Goal: Transaction & Acquisition: Purchase product/service

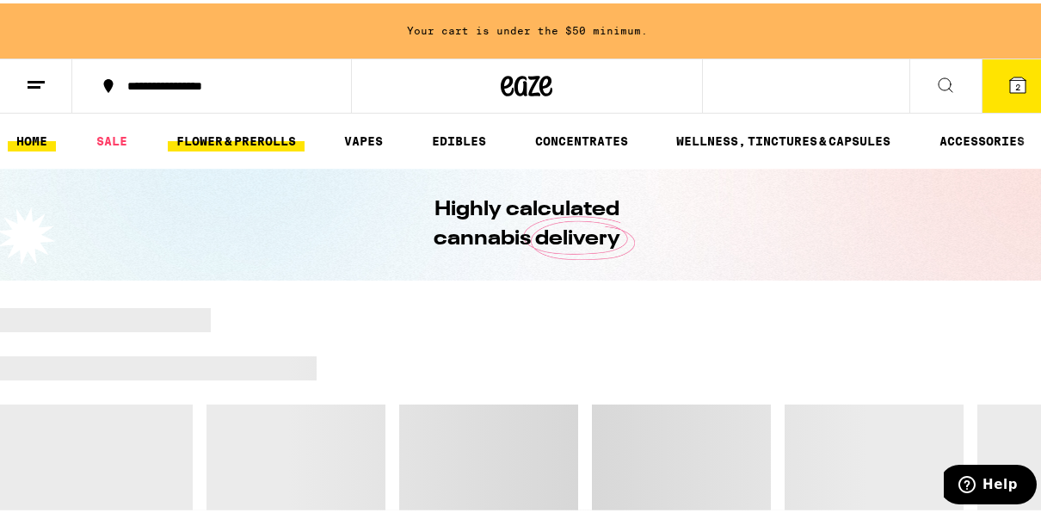
click at [234, 143] on link "FLOWER & PREROLLS" at bounding box center [236, 137] width 137 height 21
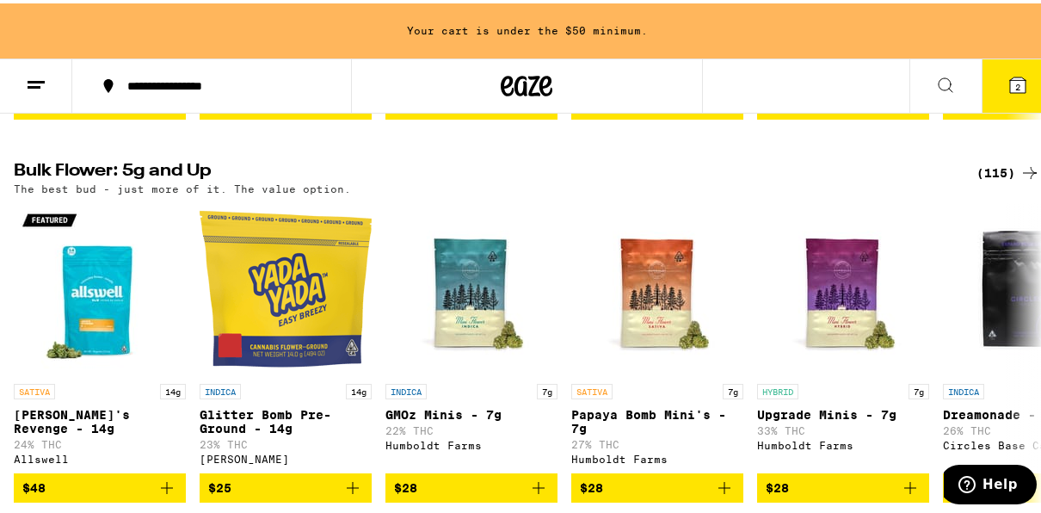
scroll to position [620, 0]
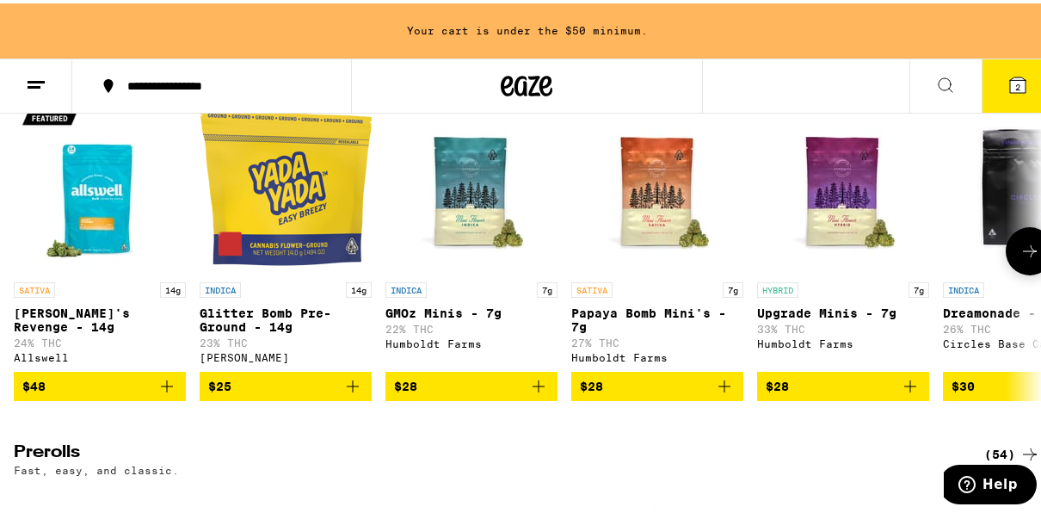
click at [1029, 268] on button at bounding box center [1030, 248] width 48 height 48
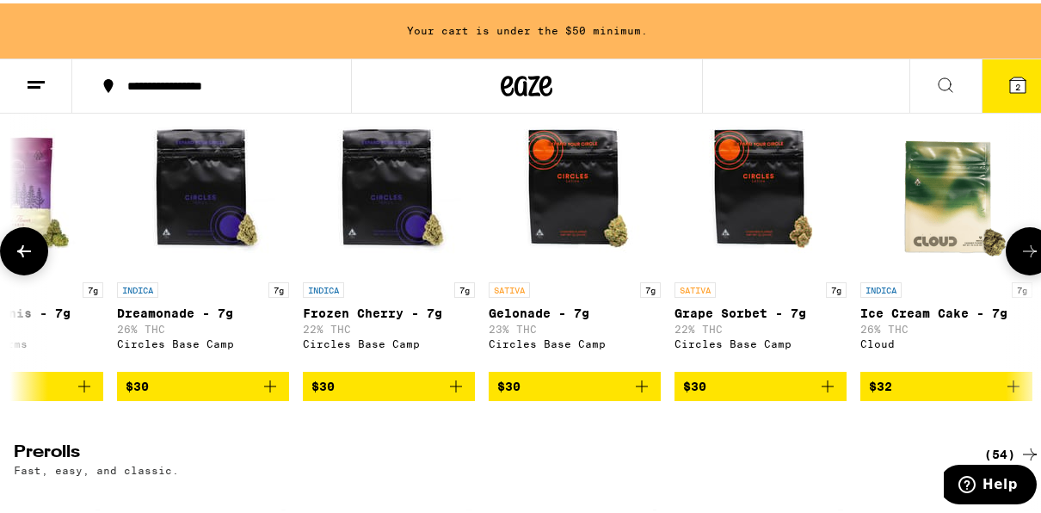
click at [1029, 268] on button at bounding box center [1030, 248] width 48 height 48
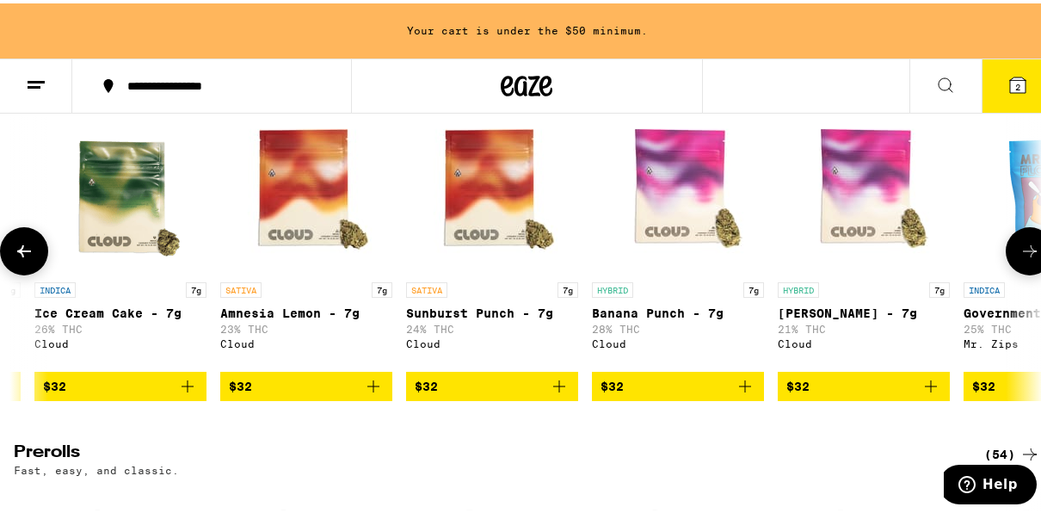
click at [1029, 268] on button at bounding box center [1030, 248] width 48 height 48
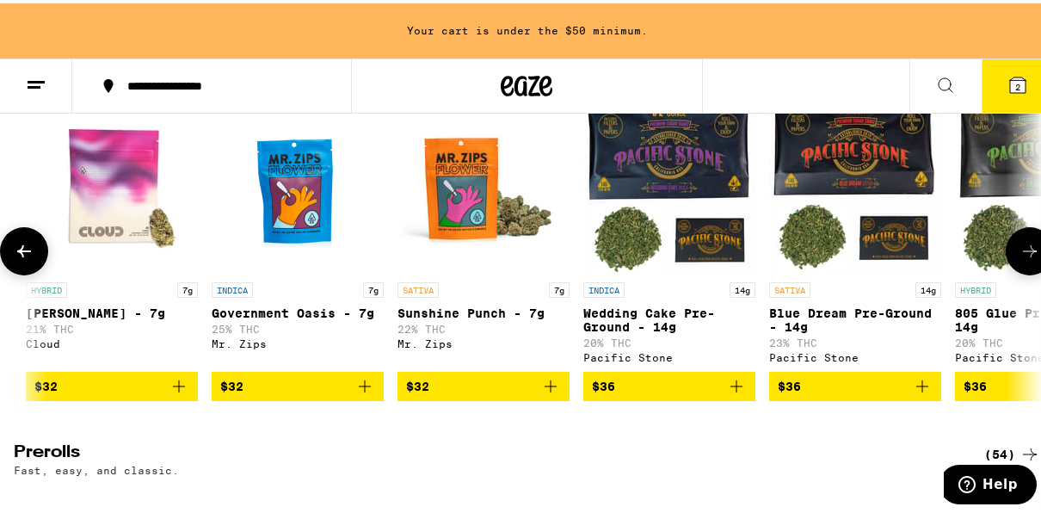
scroll to position [0, 2479]
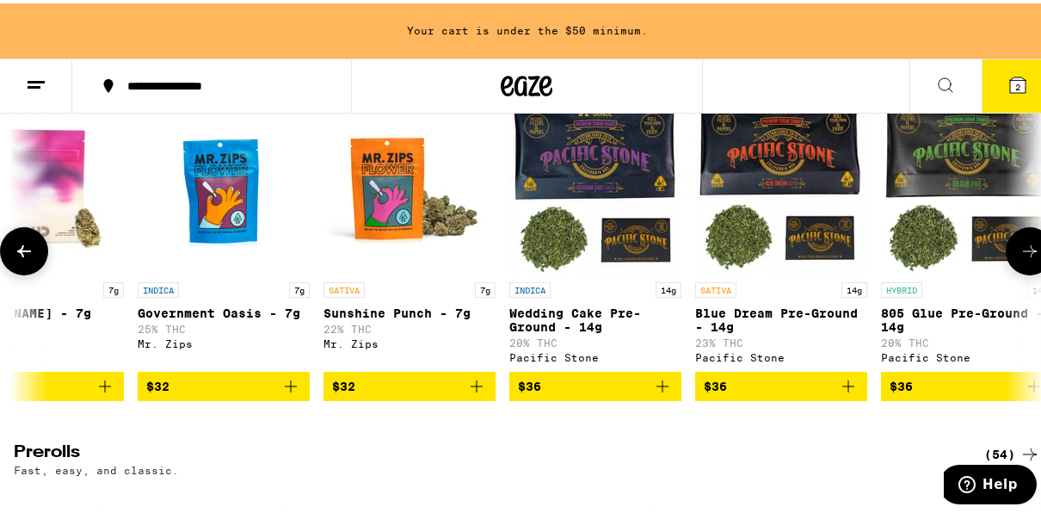
click at [1029, 268] on button at bounding box center [1030, 248] width 48 height 48
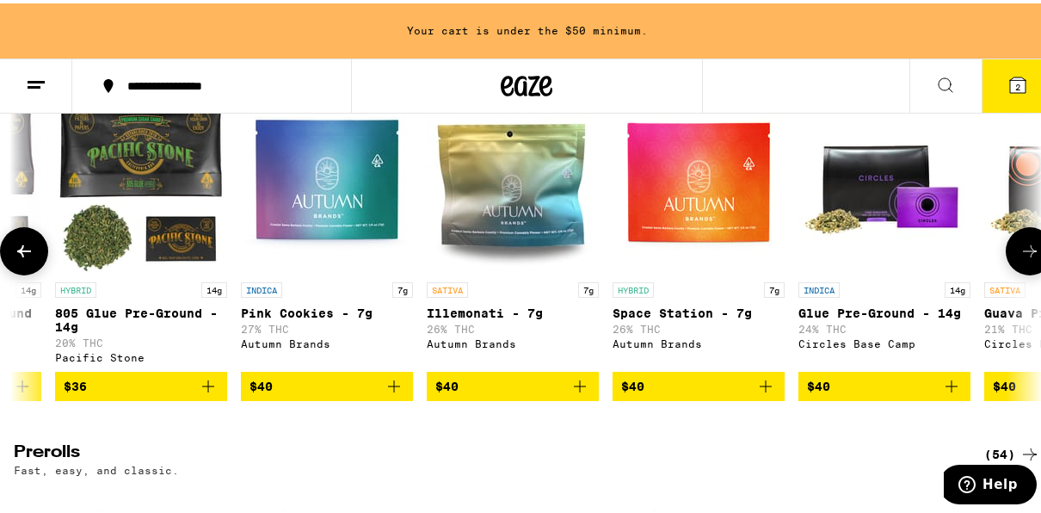
click at [1029, 268] on button at bounding box center [1030, 248] width 48 height 48
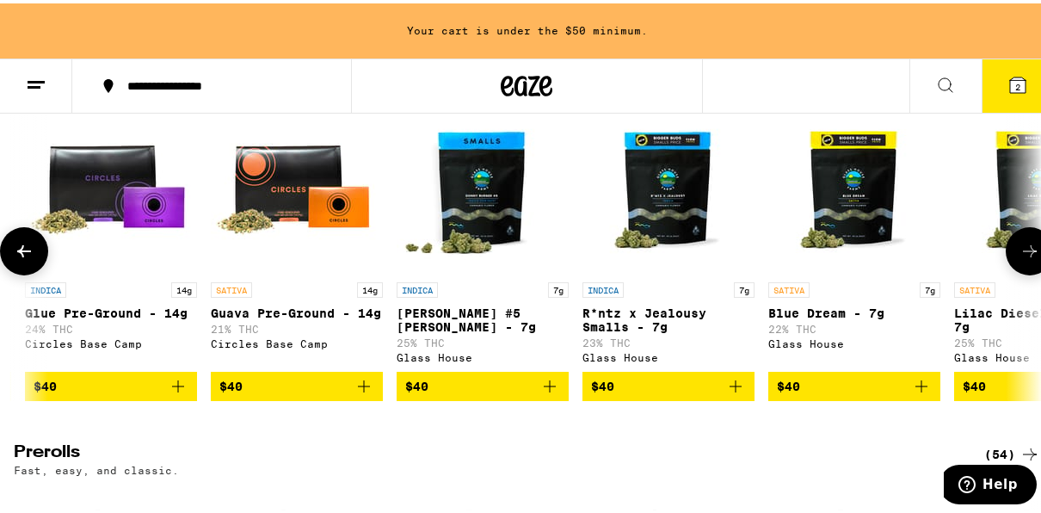
click at [1029, 268] on button at bounding box center [1030, 248] width 48 height 48
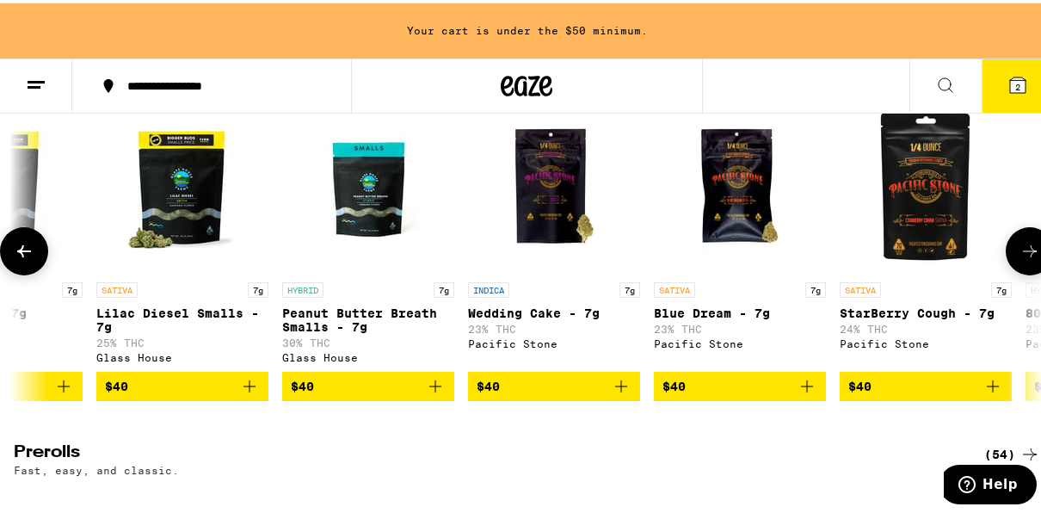
click at [1029, 268] on button at bounding box center [1030, 248] width 48 height 48
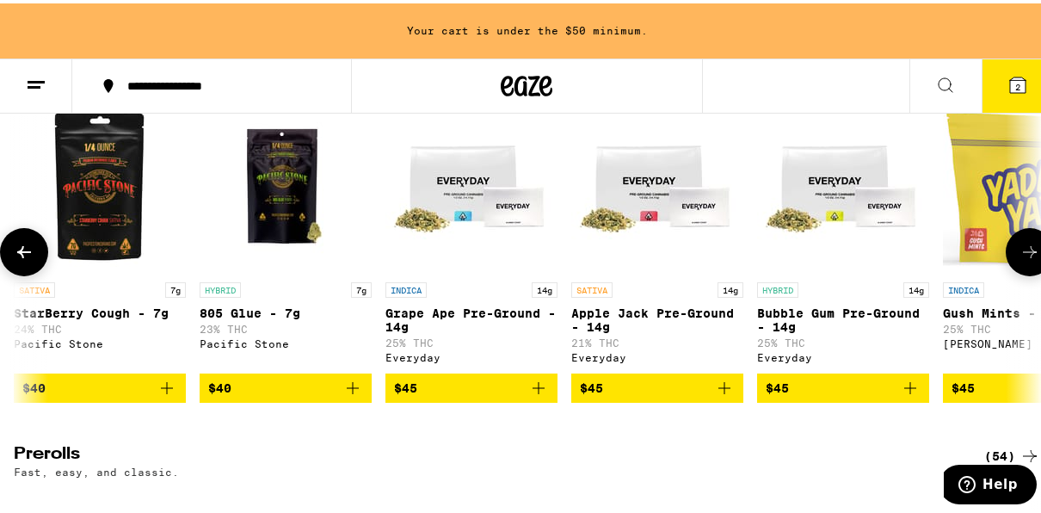
click at [1029, 268] on button at bounding box center [1030, 249] width 48 height 48
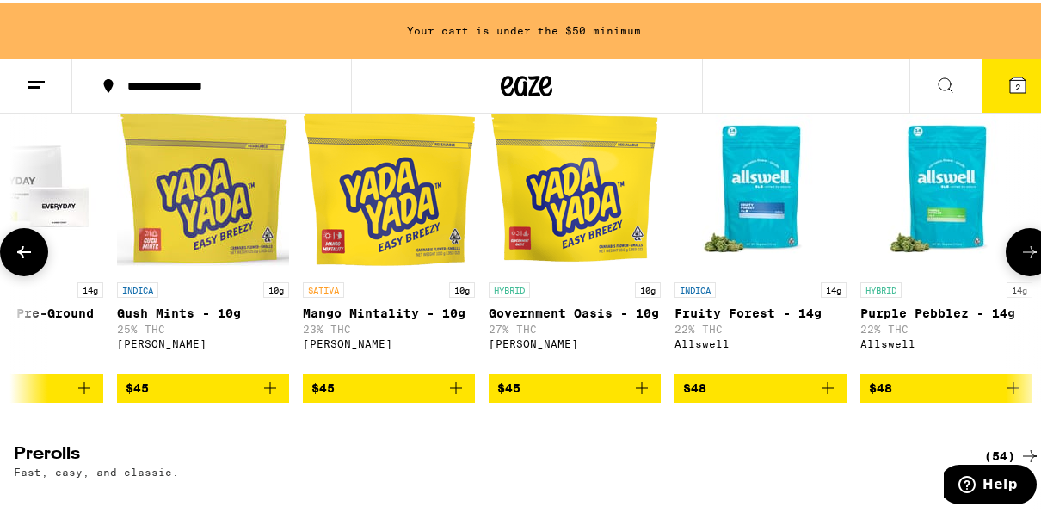
click at [1029, 268] on button at bounding box center [1030, 249] width 48 height 48
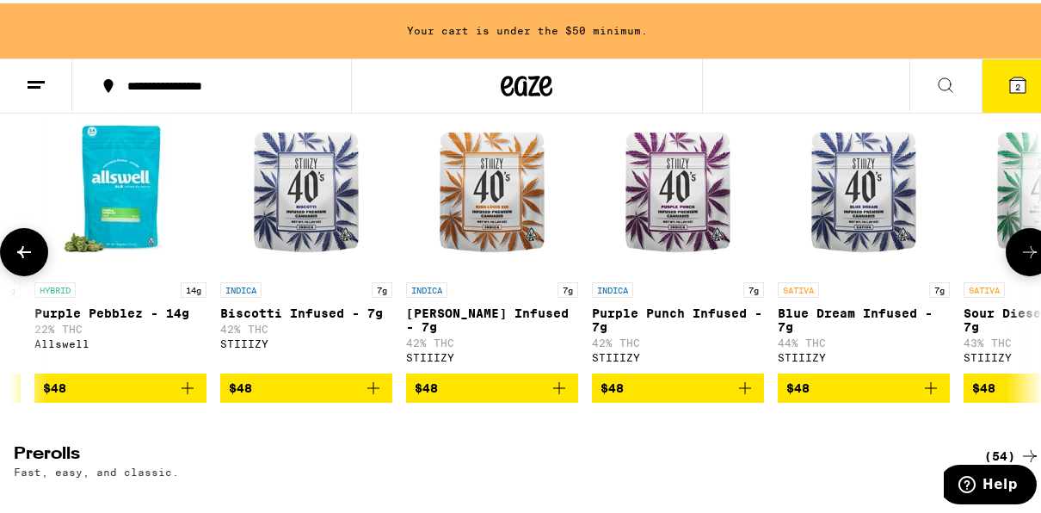
click at [1029, 268] on button at bounding box center [1030, 249] width 48 height 48
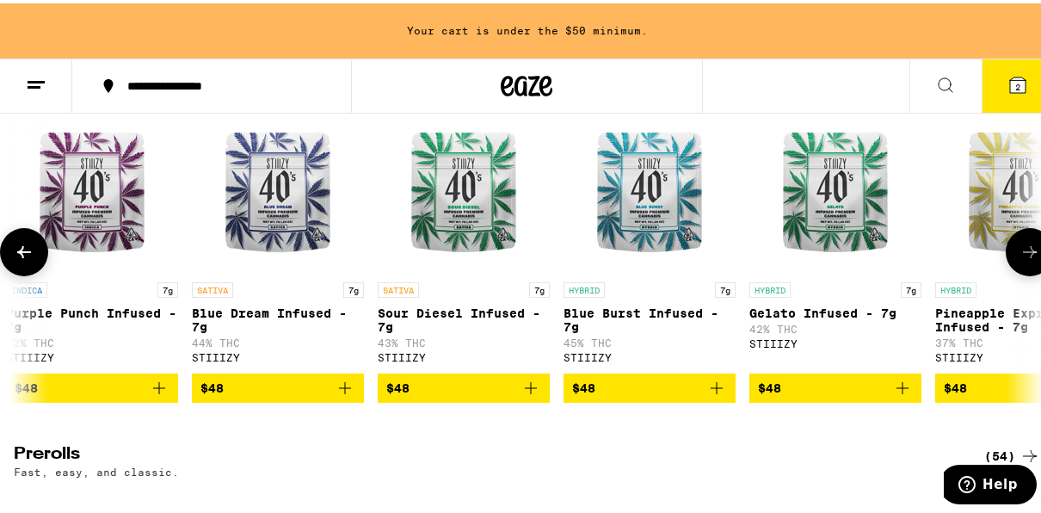
click at [1029, 268] on button at bounding box center [1030, 249] width 48 height 48
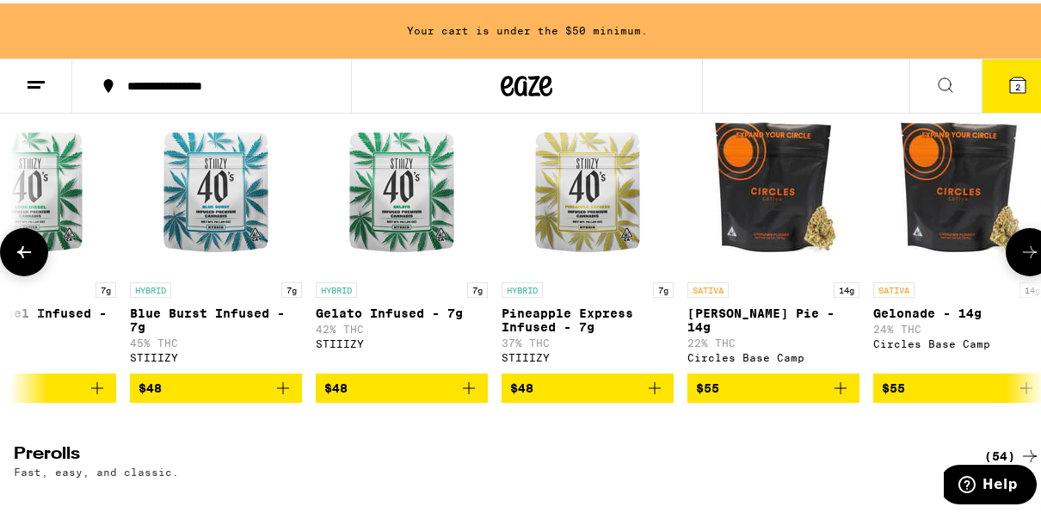
click at [1029, 268] on button at bounding box center [1030, 249] width 48 height 48
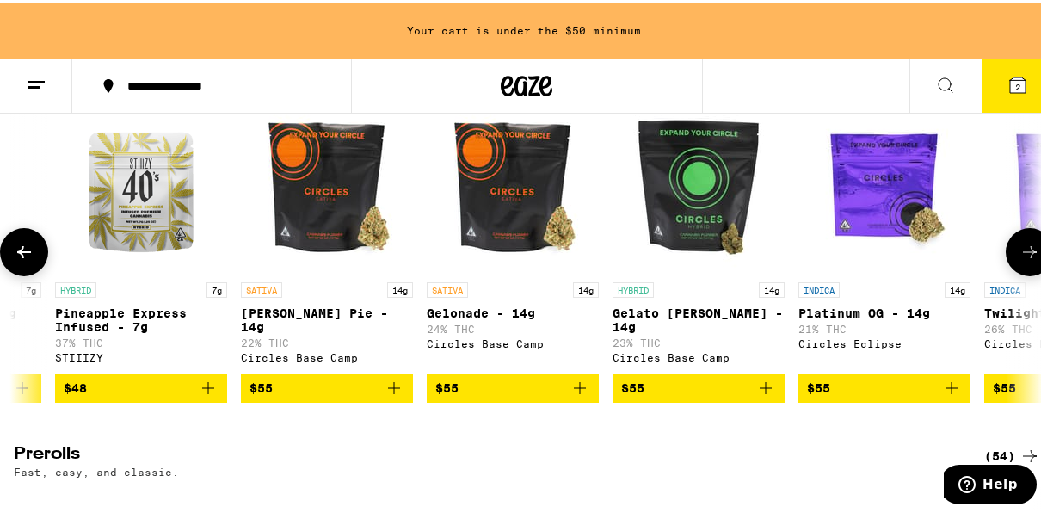
click at [1029, 268] on button at bounding box center [1030, 249] width 48 height 48
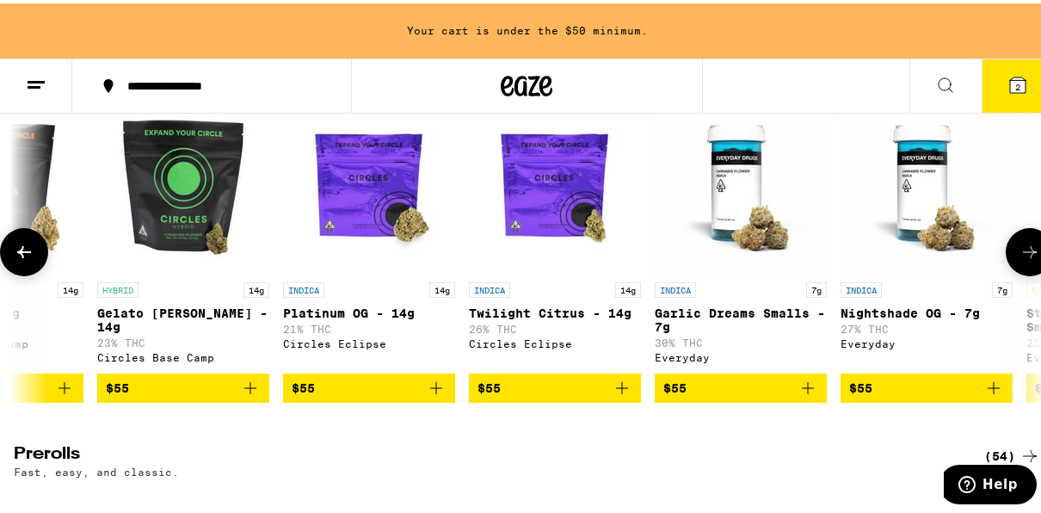
click at [1029, 268] on button at bounding box center [1030, 249] width 48 height 48
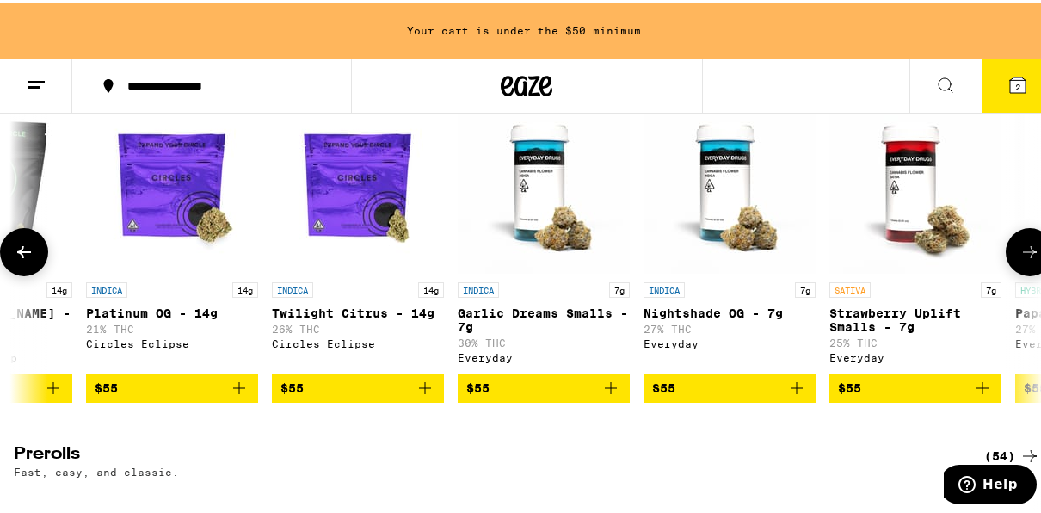
click at [1029, 268] on button at bounding box center [1030, 249] width 48 height 48
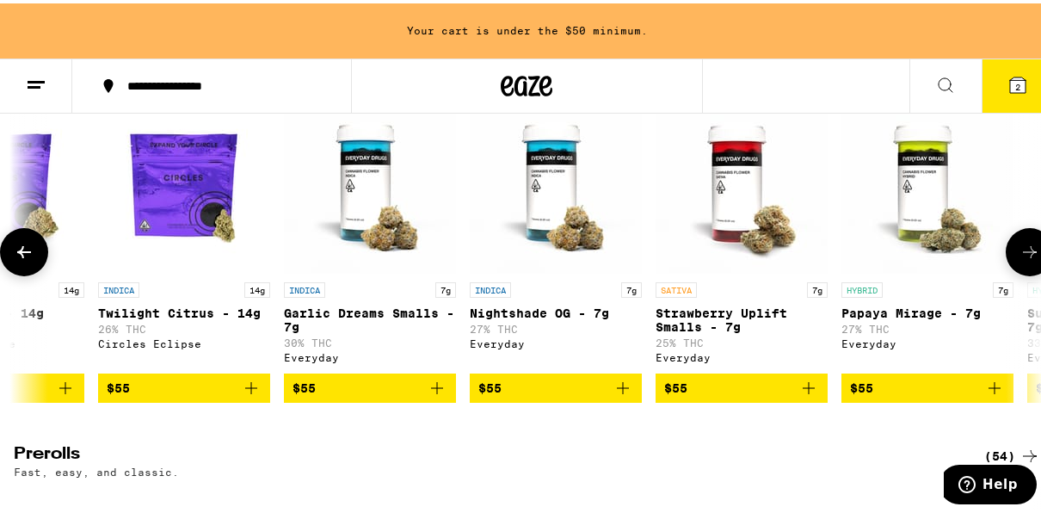
click at [1029, 268] on button at bounding box center [1030, 249] width 48 height 48
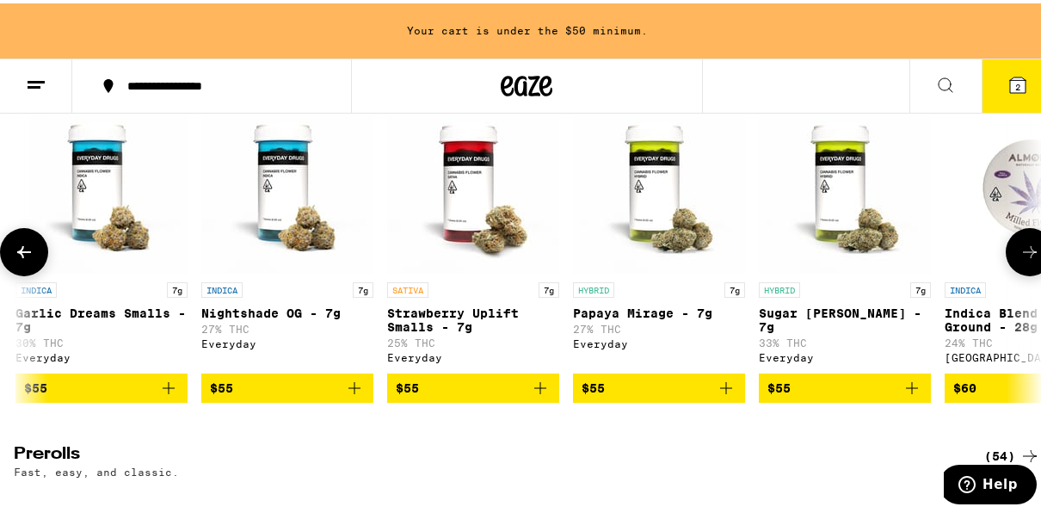
click at [1029, 268] on button at bounding box center [1030, 249] width 48 height 48
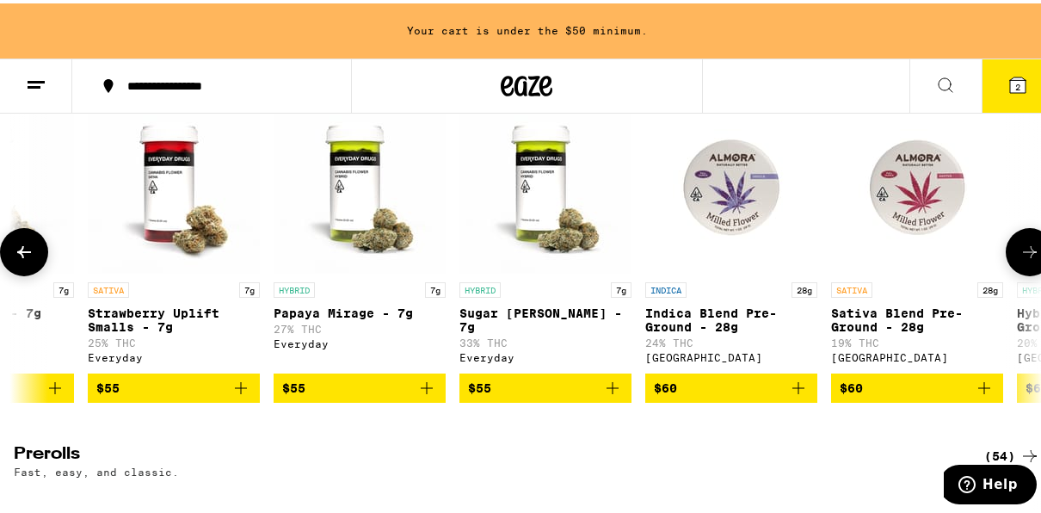
click at [1029, 268] on button at bounding box center [1030, 249] width 48 height 48
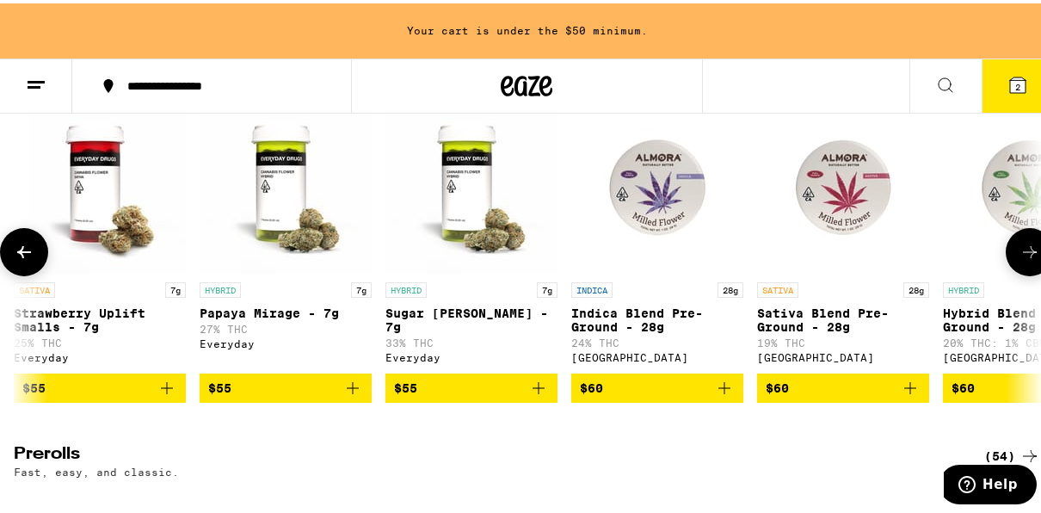
click at [1029, 268] on button at bounding box center [1030, 249] width 48 height 48
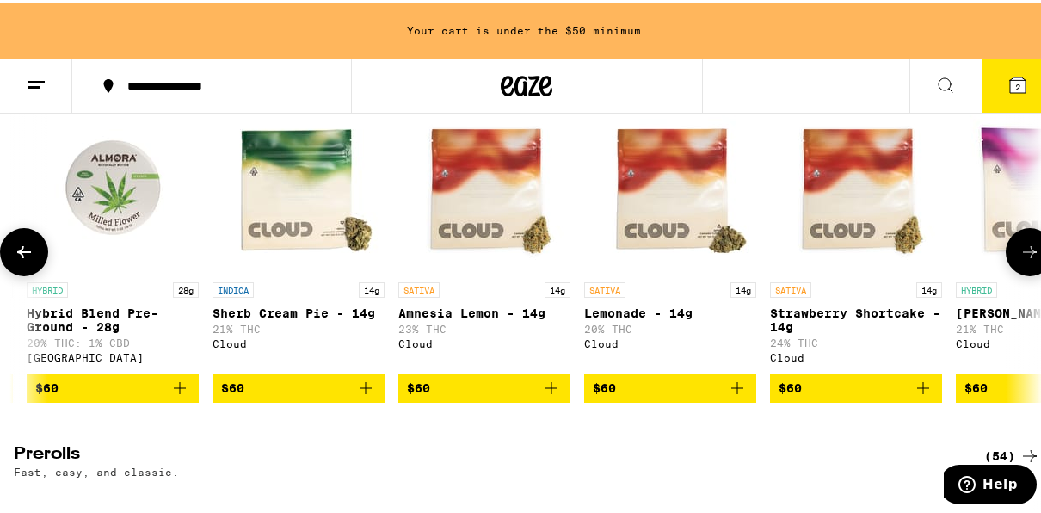
click at [1029, 268] on button at bounding box center [1030, 249] width 48 height 48
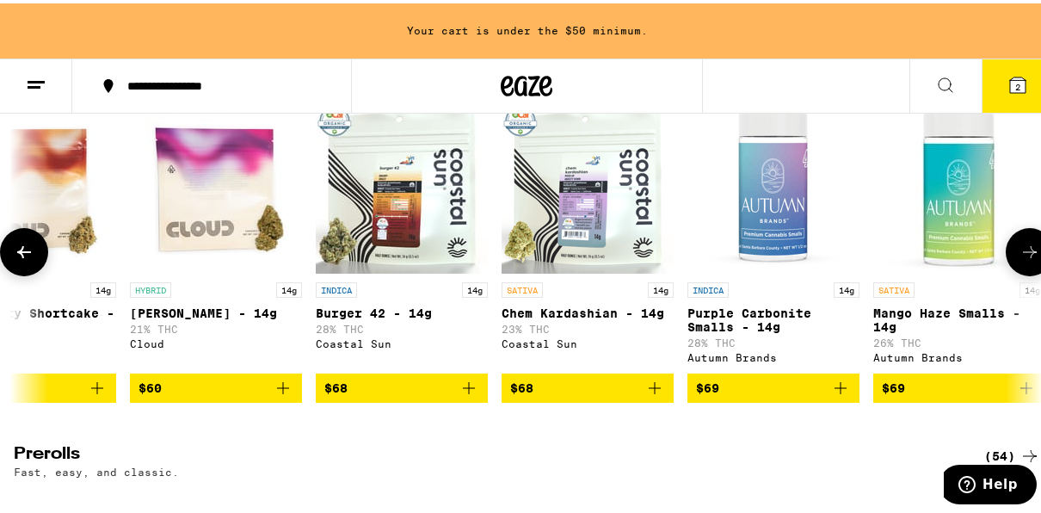
click at [1029, 268] on button at bounding box center [1030, 249] width 48 height 48
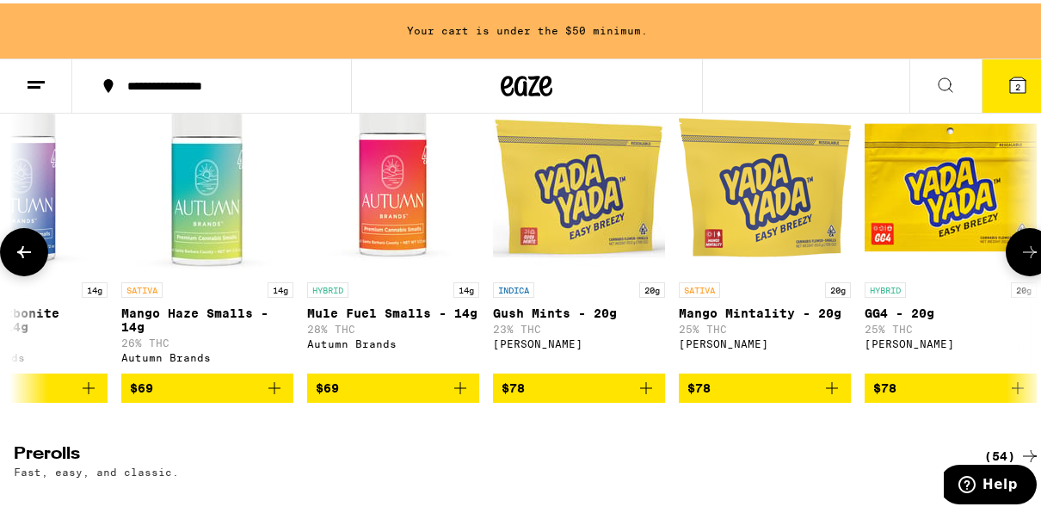
click at [1029, 268] on button at bounding box center [1030, 249] width 48 height 48
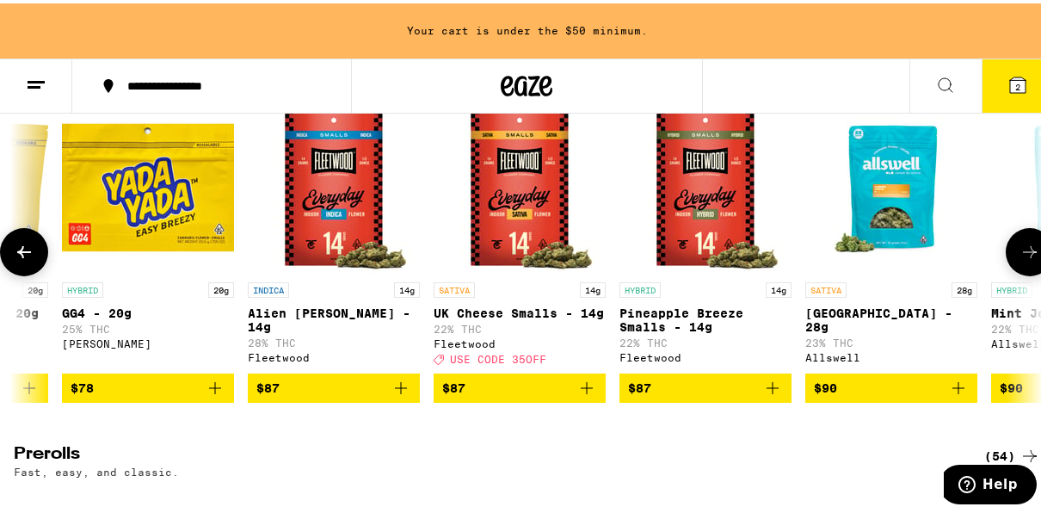
scroll to position [0, 13755]
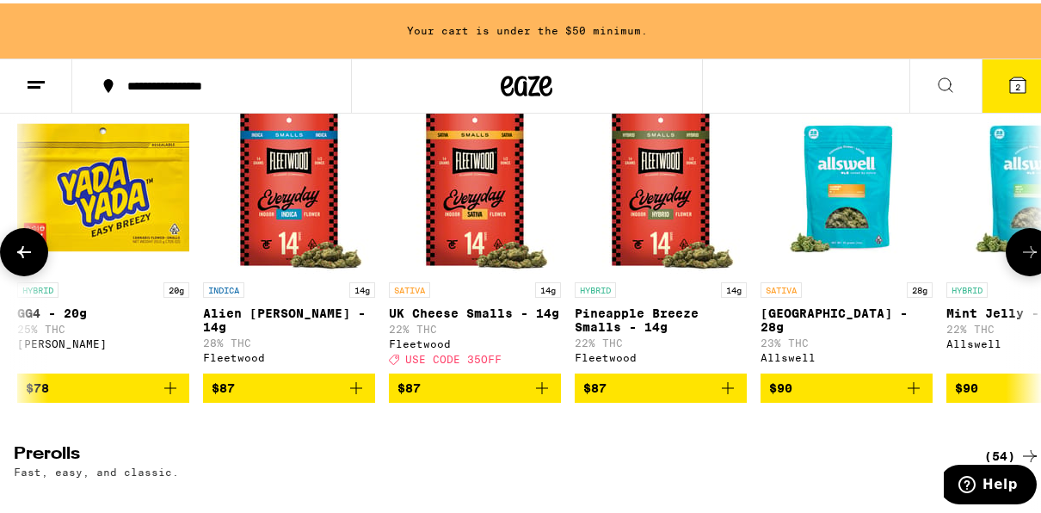
click at [1029, 268] on button at bounding box center [1030, 249] width 48 height 48
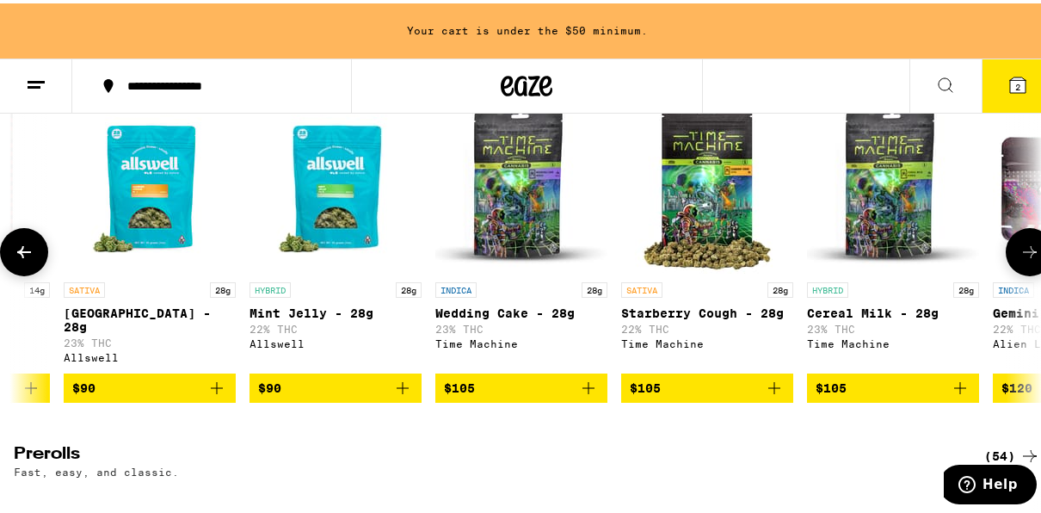
scroll to position [0, 14581]
